Goal: Task Accomplishment & Management: Complete application form

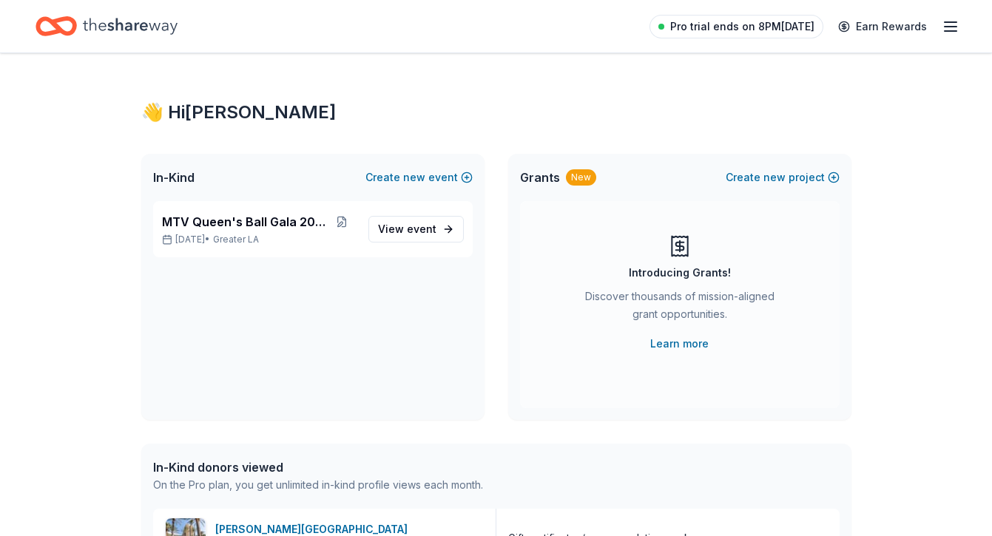
click at [788, 28] on span "Pro trial ends on 8PM[DATE]" at bounding box center [742, 27] width 144 height 18
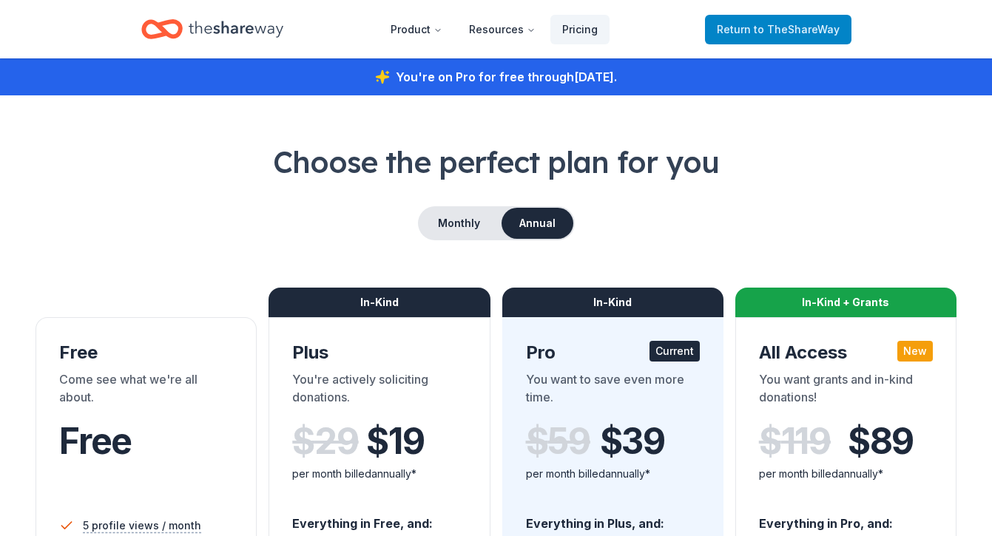
click at [807, 33] on span "to TheShareWay" at bounding box center [797, 29] width 86 height 13
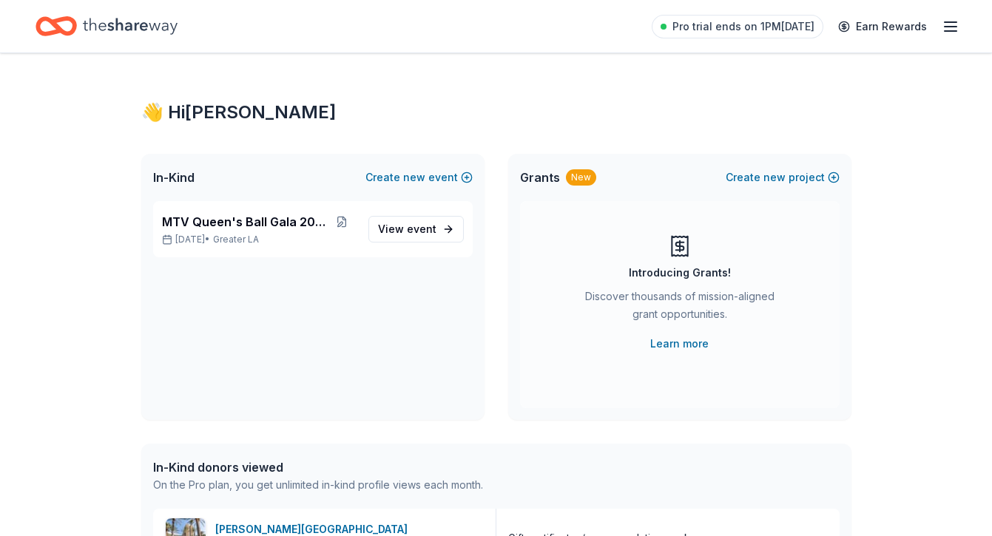
click at [950, 25] on icon "button" at bounding box center [950, 27] width 18 height 18
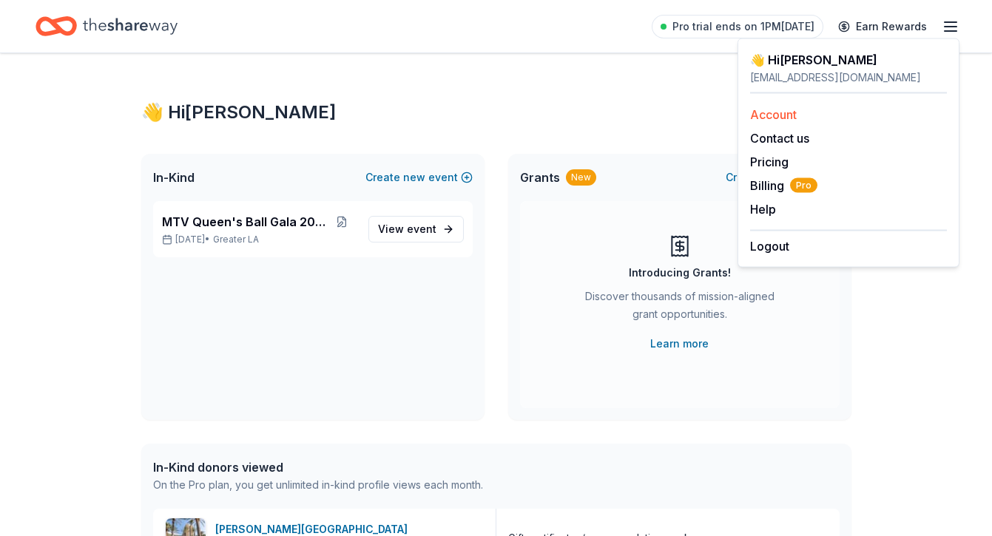
click at [776, 111] on link "Account" at bounding box center [773, 114] width 47 height 15
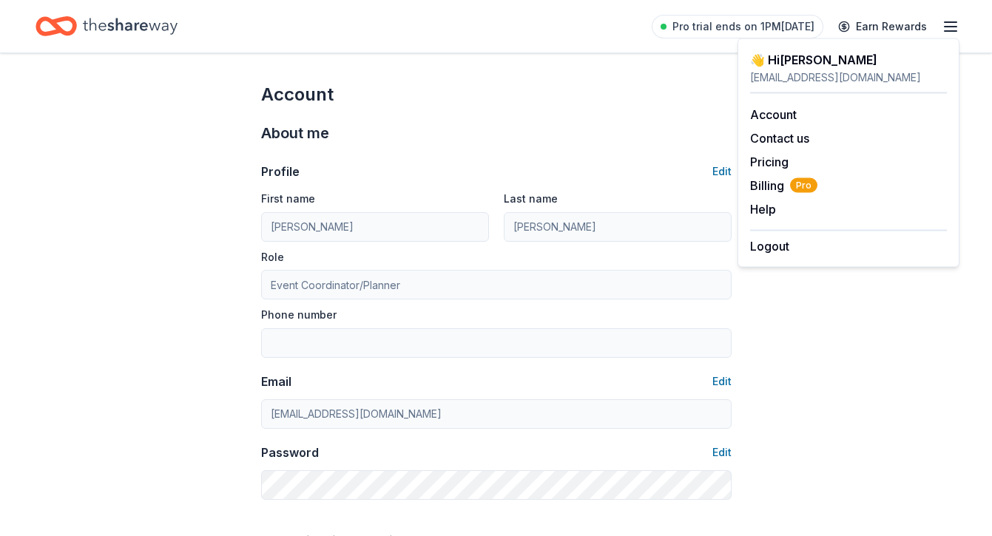
click at [556, 146] on div "Profile Edit First name [PERSON_NAME] Last name [PERSON_NAME] Role Event Coordi…" at bounding box center [496, 322] width 470 height 355
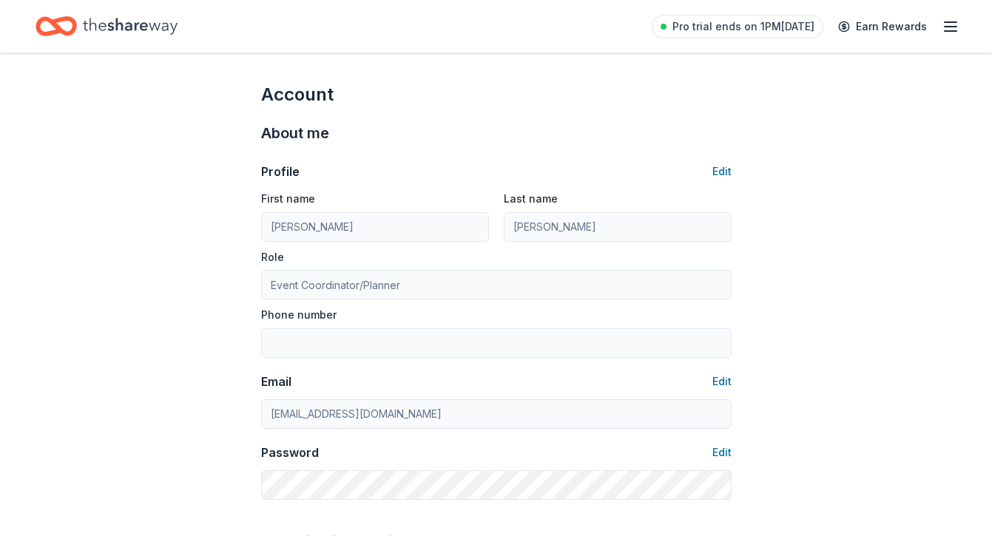
click at [945, 29] on icon "button" at bounding box center [950, 27] width 18 height 18
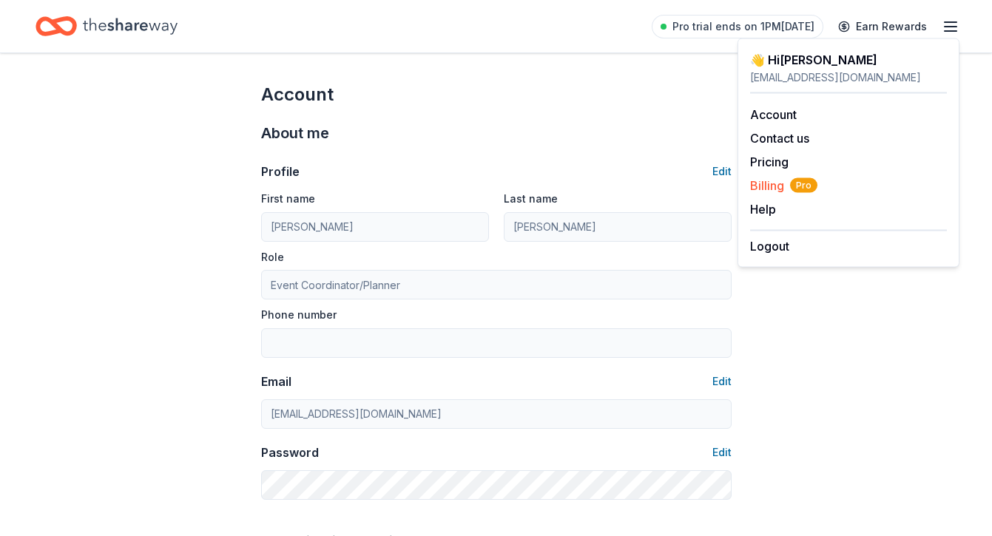
click at [761, 188] on span "Billing Pro" at bounding box center [783, 186] width 67 height 18
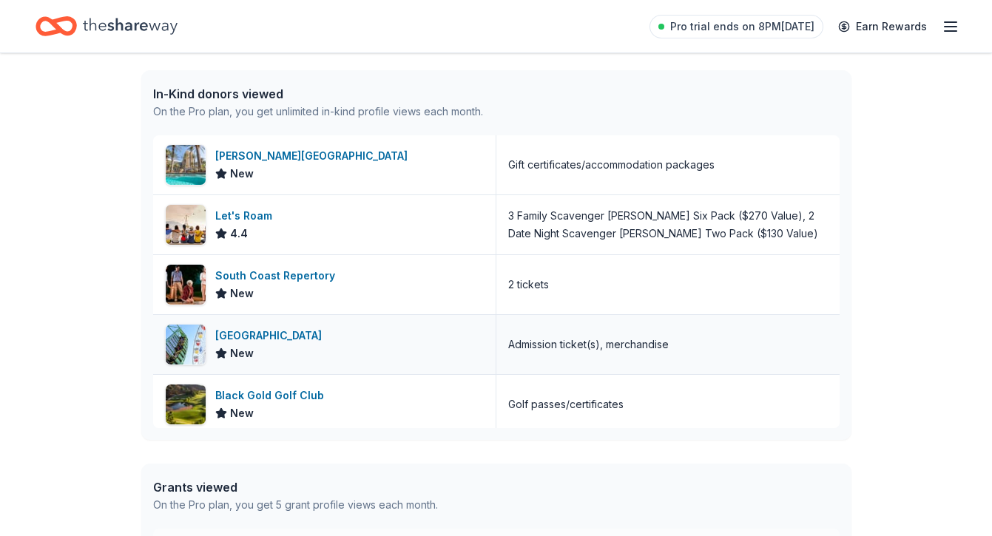
scroll to position [374, 0]
click at [322, 287] on div "New" at bounding box center [278, 293] width 126 height 18
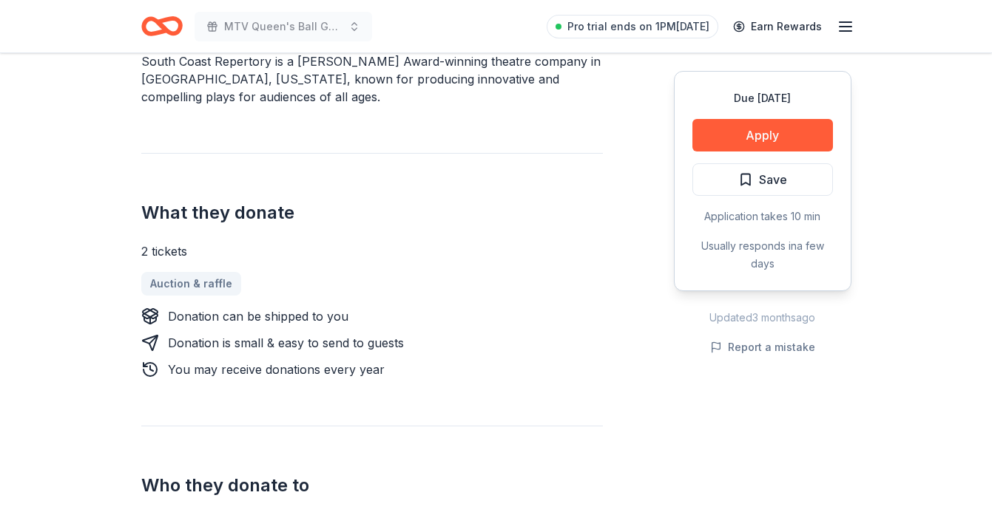
scroll to position [487, 0]
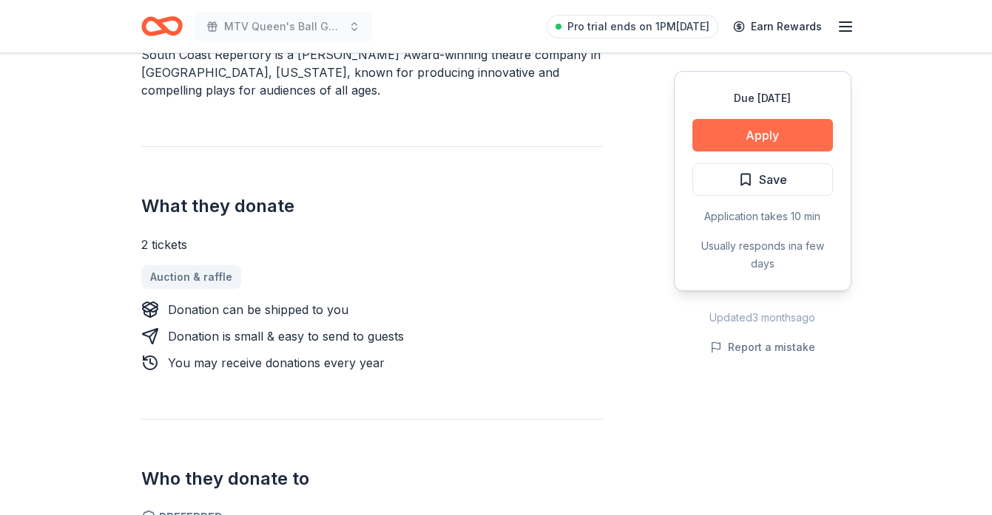
click at [759, 135] on button "Apply" at bounding box center [762, 135] width 140 height 33
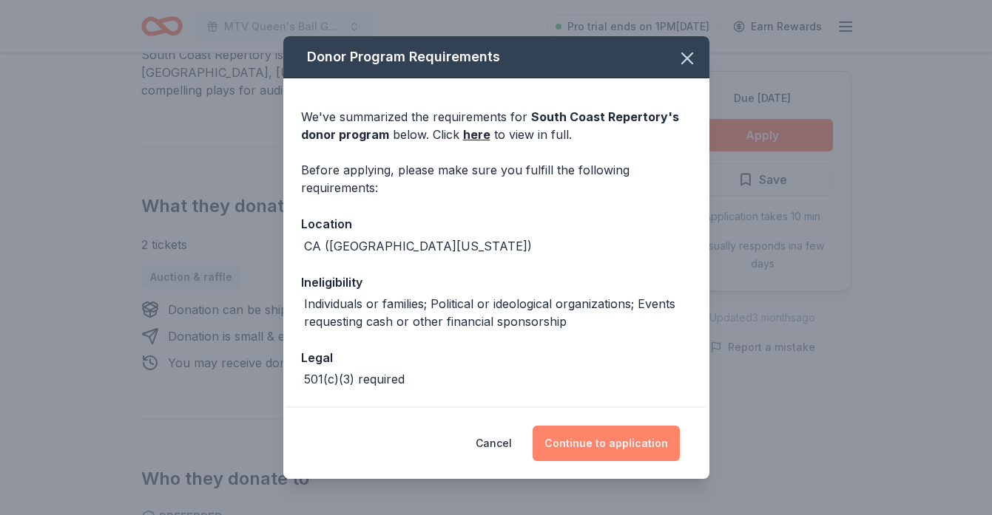
click at [614, 441] on button "Continue to application" at bounding box center [605, 443] width 147 height 35
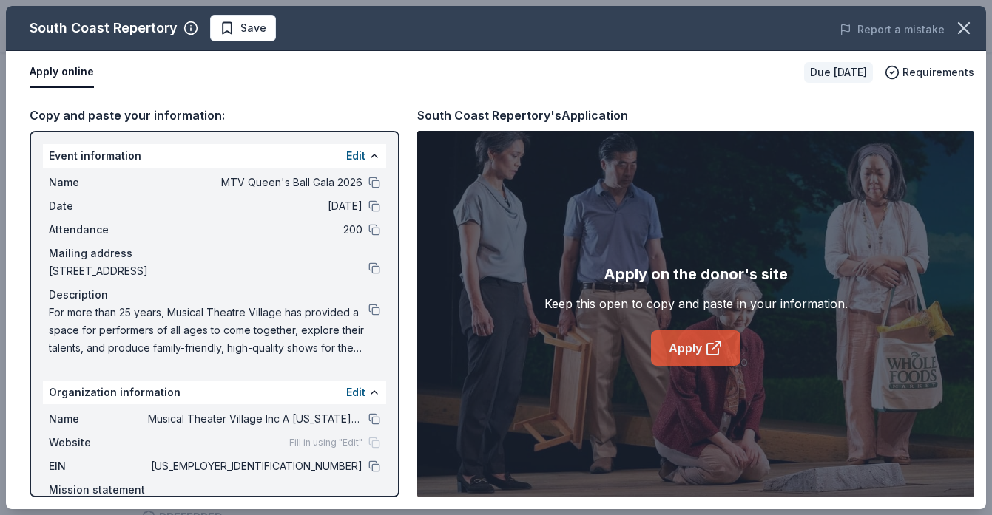
click at [680, 351] on link "Apply" at bounding box center [695, 348] width 89 height 35
